Goal: Information Seeking & Learning: Learn about a topic

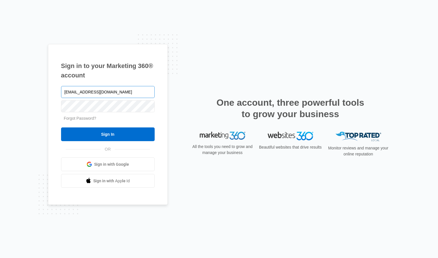
type input "[EMAIL_ADDRESS][DOMAIN_NAME]"
click at [61, 127] on input "Sign In" at bounding box center [108, 134] width 94 height 14
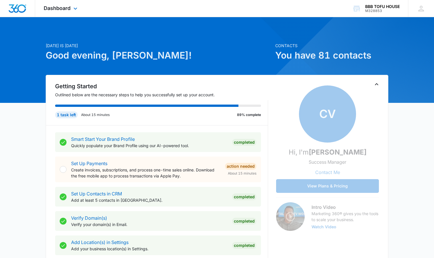
click at [54, 14] on div "Dashboard Apps Reputation Websites Forms CRM Email Social POS Content Ads Intel…" at bounding box center [61, 8] width 52 height 17
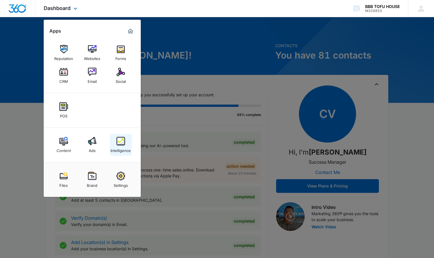
click at [128, 148] on div "Intelligence" at bounding box center [120, 148] width 20 height 7
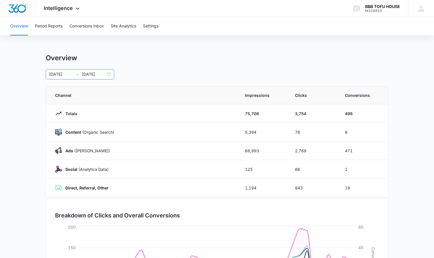
click at [101, 78] on div "08/01/2025 09/07/2025" at bounding box center [80, 74] width 69 height 10
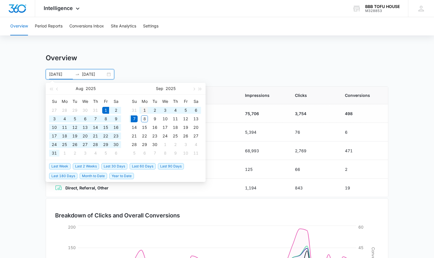
type input "09/01/2025"
click at [144, 109] on div "1" at bounding box center [144, 110] width 7 height 7
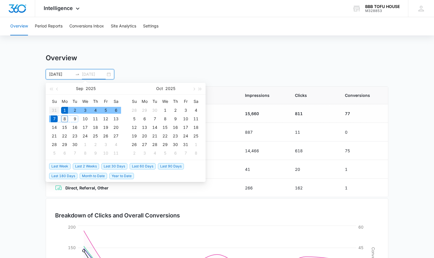
type input "09/08/2025"
click at [65, 118] on div "8" at bounding box center [64, 118] width 7 height 7
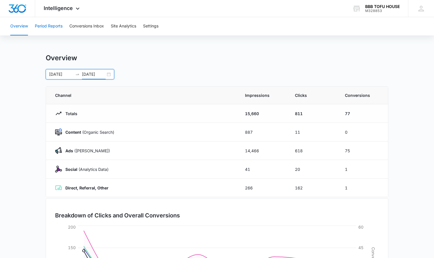
click at [53, 23] on button "Period Reports" at bounding box center [49, 26] width 28 height 18
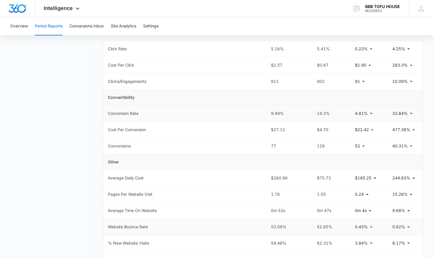
scroll to position [244, 0]
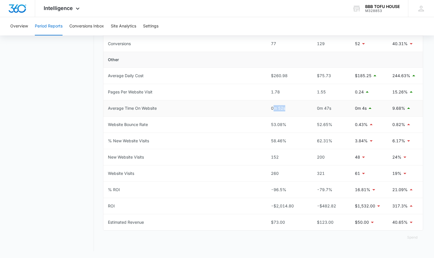
drag, startPoint x: 273, startPoint y: 102, endPoint x: 308, endPoint y: 104, distance: 35.2
click at [308, 103] on td "0m 52s" at bounding box center [287, 108] width 42 height 16
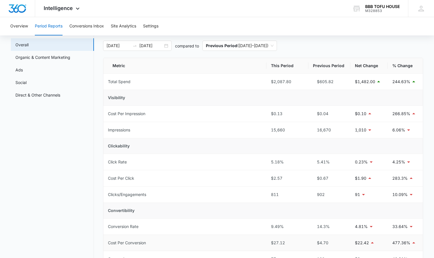
scroll to position [0, 0]
